Goal: Ask a question: Seek information or help from site administrators or community

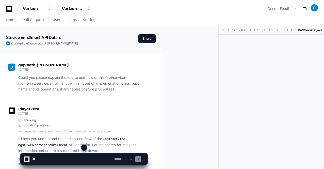
click at [85, 147] on span at bounding box center [84, 147] width 4 height 4
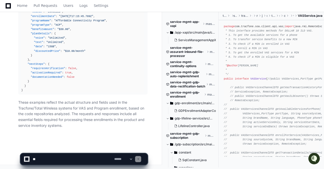
click at [57, 161] on textarea at bounding box center [72, 158] width 81 height 11
paste textarea "**********"
click at [32, 159] on textarea at bounding box center [72, 158] width 81 height 11
click at [77, 158] on textarea at bounding box center [72, 158] width 81 height 11
click at [73, 158] on textarea at bounding box center [72, 158] width 81 height 11
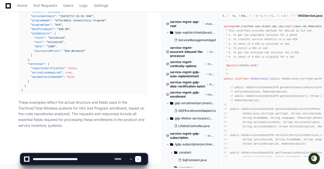
click at [33, 158] on textarea at bounding box center [72, 158] width 81 height 11
paste textarea "**********"
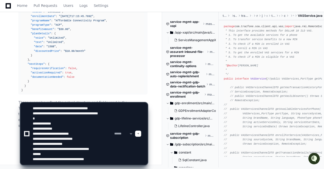
click at [95, 163] on textarea at bounding box center [72, 133] width 81 height 62
click at [57, 161] on textarea at bounding box center [72, 133] width 81 height 62
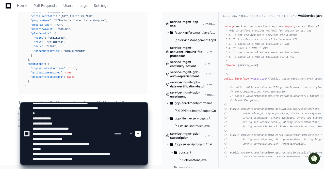
scroll to position [12, 0]
type textarea "**********"
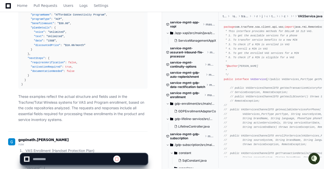
scroll to position [0, 0]
click at [85, 148] on span at bounding box center [84, 147] width 4 height 4
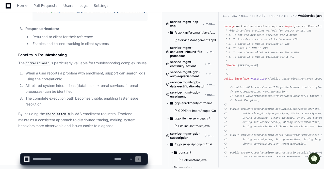
click at [86, 115] on p "By including the correlationId in VAS enrollment requests, [PERSON_NAME] mainta…" at bounding box center [82, 119] width 129 height 17
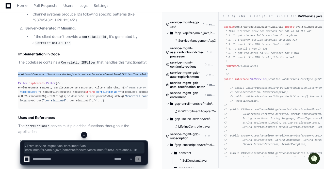
scroll to position [0, 51]
drag, startPoint x: 23, startPoint y: 78, endPoint x: 152, endPoint y: 83, distance: 129.1
click at [69, 76] on span "// From service-mgmt-vas-enrollment/vas-enrollment/src/main/java/com/tracfone/v…" at bounding box center [67, 74] width 194 height 3
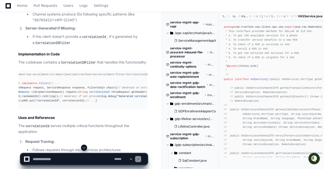
click at [106, 76] on span "// From service-mgmt-vas-enrollment/vas-enrollment/src/main/java/com/tracfone/v…" at bounding box center [67, 74] width 194 height 3
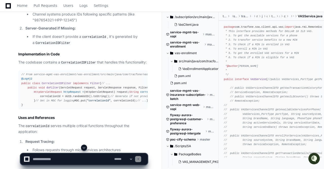
scroll to position [259, 0]
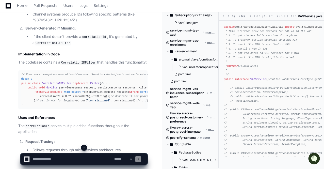
click at [172, 61] on span at bounding box center [171, 59] width 3 height 3
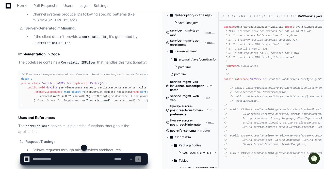
click at [172, 61] on span at bounding box center [171, 59] width 3 height 3
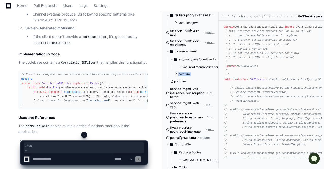
drag, startPoint x: 218, startPoint y: 80, endPoint x: 219, endPoint y: 68, distance: 12.5
click at [218, 68] on div "service-mgmt-app-xapi master /app-xapi/src/main/java/com/tracfone/app/xapi/cont…" at bounding box center [192, 89] width 52 height 155
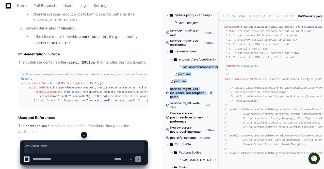
drag, startPoint x: 219, startPoint y: 66, endPoint x: 219, endPoint y: 94, distance: 27.6
click at [218, 94] on div "service-mgmt-app-xapi master /app-xapi/src/main/java/com/tracfone/app/xapi/cont…" at bounding box center [192, 89] width 52 height 155
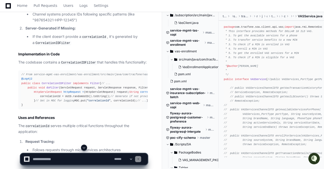
click at [88, 86] on div "// From service-mgmt-vas-enrollment/vas-enrollment/src/main/java/com/tracfone/v…" at bounding box center [82, 89] width 123 height 35
click at [111, 106] on div "// From service-mgmt-vas-enrollment/vas-enrollment/src/main/java/com/tracfone/v…" at bounding box center [82, 89] width 123 height 35
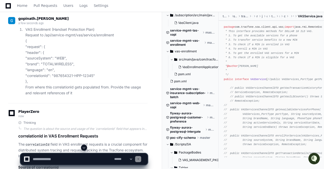
scroll to position [5647, 0]
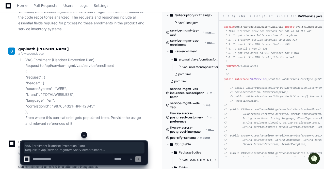
drag, startPoint x: 74, startPoint y: 129, endPoint x: 25, endPoint y: 65, distance: 80.8
click at [25, 65] on li "VAS Enrollment (Handset Protection Plan) Request to /api/service-mgmt/vas/servi…" at bounding box center [85, 91] width 123 height 69
copy li "VAS Enrollment (Handset Protection Plan) Request to /api/service-mgmt/vas/servi…"
click at [39, 157] on textarea at bounding box center [72, 158] width 81 height 11
paste textarea "**********"
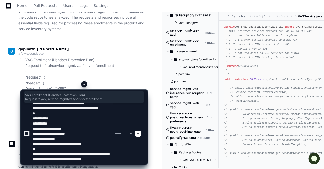
scroll to position [15, 0]
drag, startPoint x: 32, startPoint y: 151, endPoint x: 67, endPoint y: 162, distance: 36.2
click at [67, 162] on textarea at bounding box center [72, 133] width 81 height 62
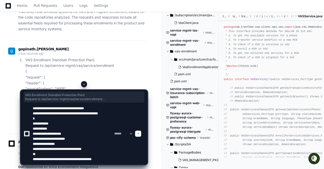
scroll to position [7, 0]
drag, startPoint x: 33, startPoint y: 147, endPoint x: 103, endPoint y: 146, distance: 70.5
click at [103, 146] on textarea at bounding box center [72, 133] width 81 height 62
click at [58, 162] on textarea at bounding box center [72, 133] width 81 height 62
paste textarea "**********"
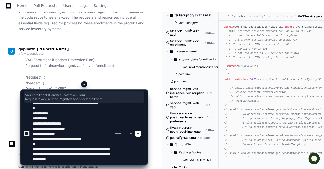
scroll to position [17, 0]
type textarea "**********"
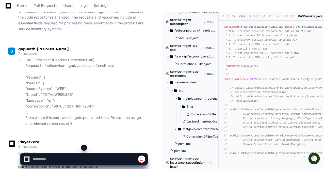
scroll to position [478, 0]
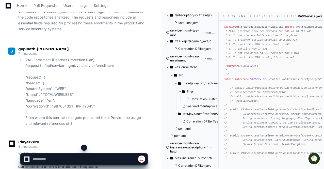
click at [83, 146] on span at bounding box center [84, 147] width 4 height 4
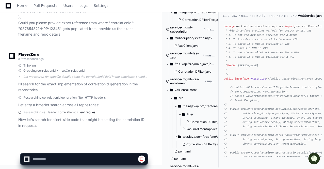
scroll to position [524, 0]
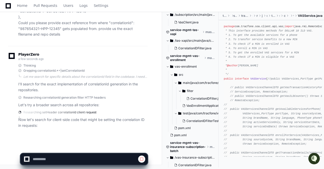
click at [110, 62] on div "PlayerZero a few seconds ago Thinking Grepping correlationId.*=|setCorrelationI…" at bounding box center [77, 73] width 139 height 40
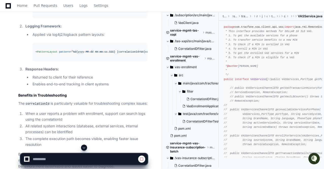
scroll to position [6198, 0]
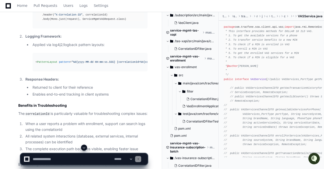
click at [83, 148] on span at bounding box center [84, 147] width 4 height 4
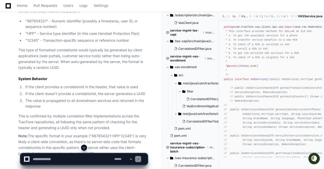
click at [92, 70] on p "This type of formatted correlationId would typically be generated by client app…" at bounding box center [82, 58] width 129 height 23
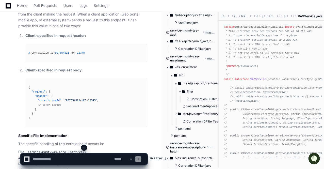
scroll to position [6694, 0]
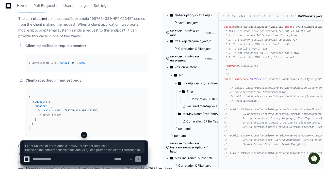
drag, startPoint x: 19, startPoint y: 35, endPoint x: 56, endPoint y: 70, distance: 50.8
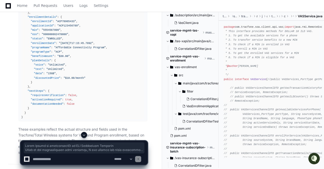
scroll to position [7031, 0]
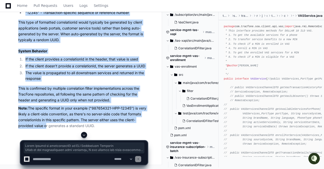
copy article "Exact Source of correlationId in VAS Enrollment Requests Based on the comprehen…"
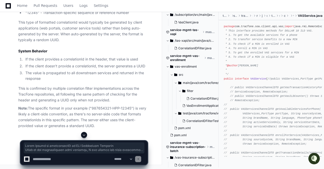
click at [51, 157] on textarea at bounding box center [72, 158] width 81 height 11
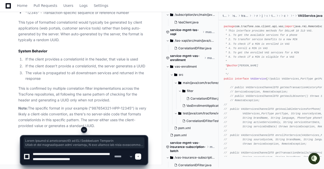
scroll to position [2, 0]
click at [82, 158] on textarea at bounding box center [72, 156] width 81 height 16
click at [52, 162] on textarea at bounding box center [72, 156] width 81 height 16
click at [86, 157] on textarea at bounding box center [72, 156] width 81 height 16
click at [83, 164] on textarea at bounding box center [72, 156] width 81 height 16
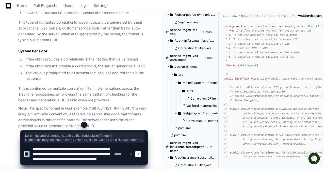
scroll to position [7, 0]
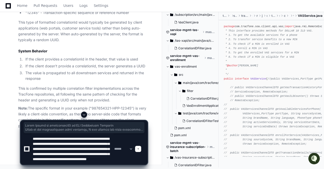
type textarea "**********"
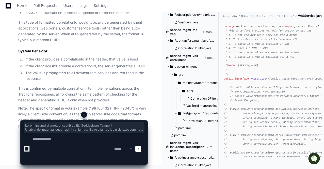
scroll to position [0, 0]
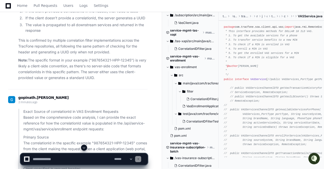
click at [84, 147] on span at bounding box center [84, 147] width 4 height 4
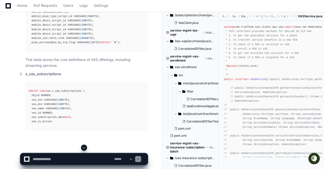
click at [84, 147] on span at bounding box center [84, 147] width 4 height 4
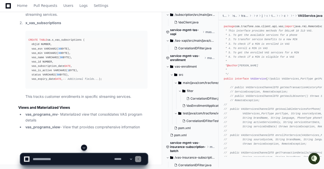
click at [84, 147] on span at bounding box center [84, 147] width 4 height 4
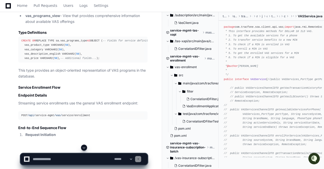
click at [84, 147] on span at bounding box center [84, 147] width 4 height 4
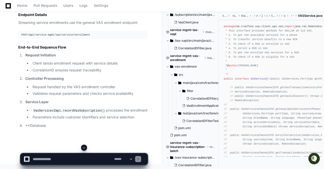
click at [84, 147] on span at bounding box center [84, 147] width 4 height 4
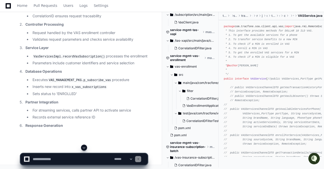
click at [84, 147] on span at bounding box center [84, 147] width 4 height 4
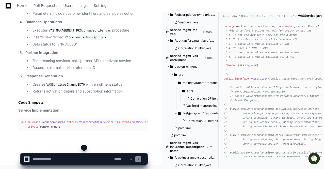
click at [84, 147] on span at bounding box center [84, 147] width 4 height 4
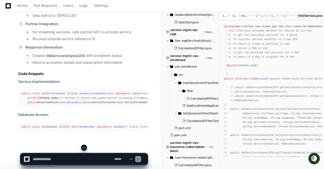
click at [84, 147] on span at bounding box center [84, 147] width 4 height 4
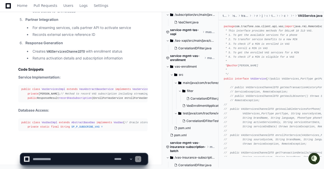
scroll to position [8457, 0]
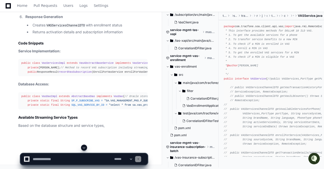
click at [84, 147] on span at bounding box center [84, 147] width 4 height 4
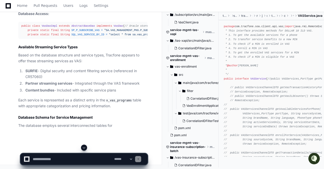
click at [84, 147] on span at bounding box center [84, 147] width 4 height 4
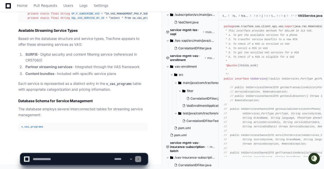
scroll to position [8591, 0]
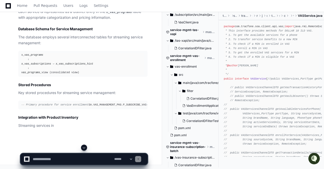
click at [84, 147] on span at bounding box center [84, 147] width 4 height 4
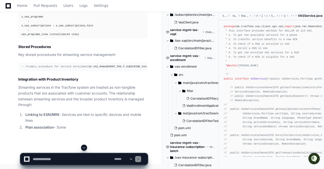
click at [84, 147] on span at bounding box center [84, 147] width 4 height 4
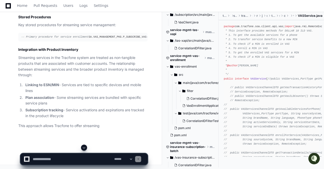
click at [84, 147] on span at bounding box center [84, 147] width 4 height 4
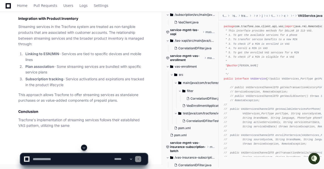
click at [84, 147] on span at bounding box center [84, 147] width 4 height 4
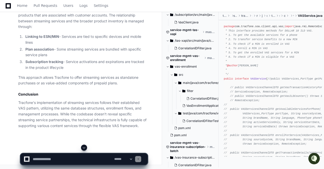
click at [84, 147] on span at bounding box center [84, 147] width 4 height 4
click at [81, 123] on p "Tracfone's implementation of streaming services follows their established VAS p…" at bounding box center [82, 114] width 129 height 29
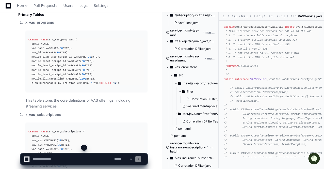
scroll to position [7866, 0]
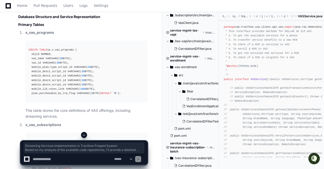
drag, startPoint x: 19, startPoint y: 29, endPoint x: 128, endPoint y: 43, distance: 109.9
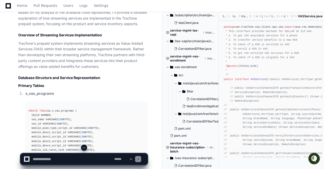
scroll to position [7795, 0]
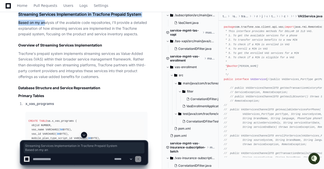
drag, startPoint x: 18, startPoint y: 100, endPoint x: 45, endPoint y: 111, distance: 29.4
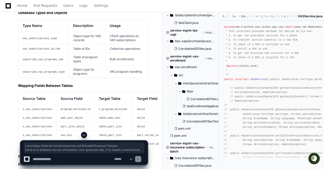
scroll to position [8768, 0]
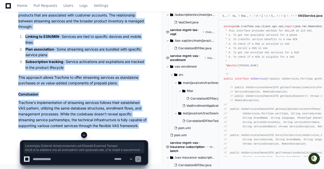
copy article "Streaming Services Implementation in Tracfone Prepaid System Based on my analys…"
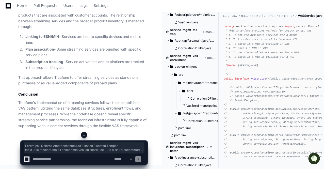
click at [37, 162] on textarea at bounding box center [72, 158] width 81 height 11
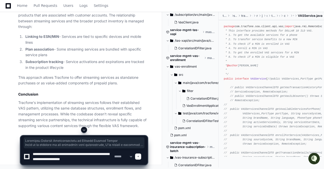
type textarea "**********"
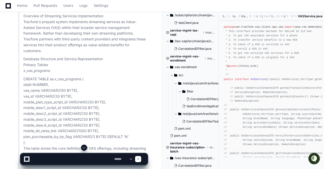
scroll to position [0, 0]
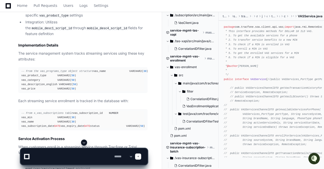
scroll to position [9945, 0]
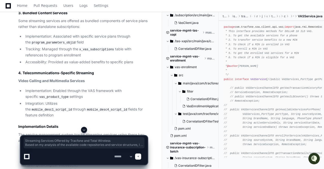
drag, startPoint x: 18, startPoint y: 39, endPoint x: 63, endPoint y: 70, distance: 54.6
click at [63, 70] on article "Streaming Services Offered by Tracfone and Total Wireless Based on my analysis …" at bounding box center [82, 108] width 129 height 580
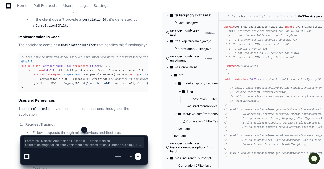
scroll to position [10401, 0]
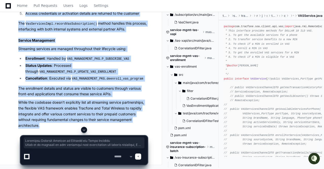
copy article "Streaming Services Offered by Tracfone and Total Wireless Based on my analysis …"
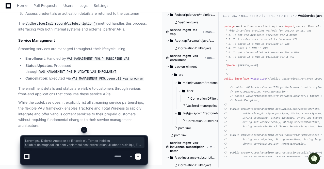
click at [39, 158] on textarea at bounding box center [72, 156] width 81 height 16
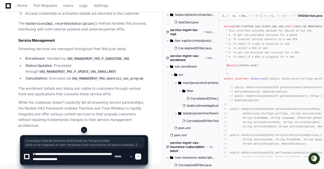
type textarea "**********"
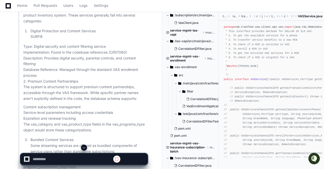
scroll to position [0, 0]
click at [85, 147] on span at bounding box center [84, 147] width 4 height 4
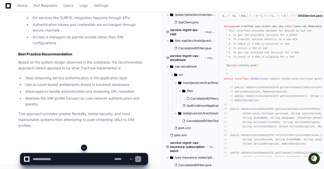
click at [85, 147] on span at bounding box center [84, 147] width 4 height 4
click at [85, 119] on p "This approach provides greater flexibility, better security, and more maintaina…" at bounding box center [82, 119] width 129 height 17
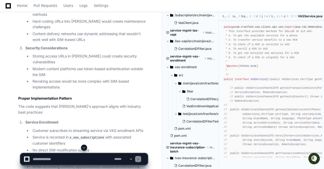
scroll to position [11180, 0]
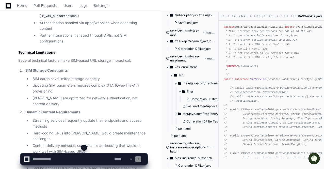
scroll to position [11150, 0]
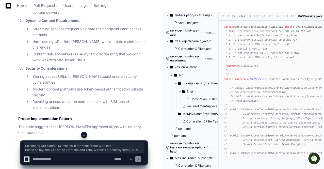
drag, startPoint x: 18, startPoint y: 28, endPoint x: 85, endPoint y: 96, distance: 95.8
click at [85, 96] on div "Thinking Reflecting on learnings so far Streaming URLs and SIM Profiles in Trac…" at bounding box center [77, 67] width 139 height 575
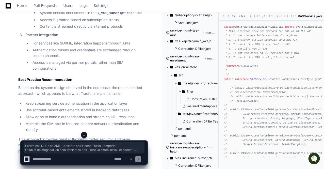
scroll to position [11361, 0]
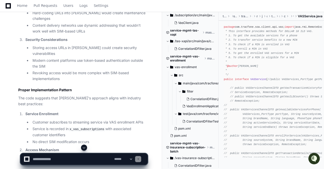
scroll to position [11169, 0]
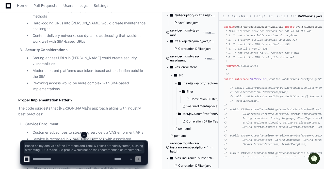
drag, startPoint x: 19, startPoint y: 18, endPoint x: 148, endPoint y: 105, distance: 155.8
click at [147, 105] on article "Streaming URLs and SIM Profiles in Tracfone/Total Wireless Based on my analysis…" at bounding box center [82, 57] width 129 height 558
copy article "Based on my analysis of the Tracfone and Total Wireless prepaid systems, pushin…"
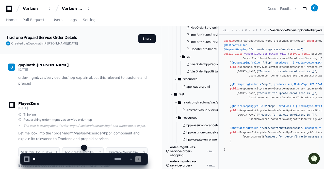
scroll to position [2365, 0]
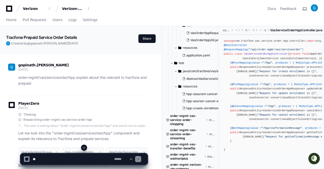
click at [55, 157] on textarea at bounding box center [72, 158] width 81 height 11
type textarea "*"
